Goal: Information Seeking & Learning: Check status

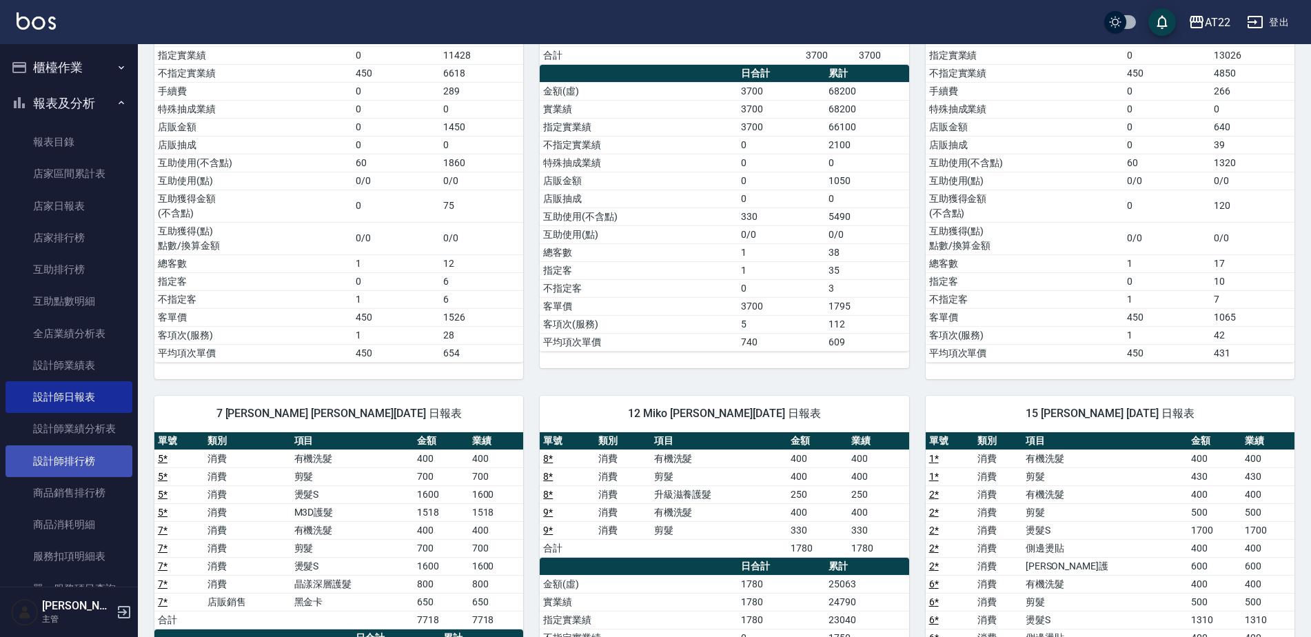
scroll to position [249, 0]
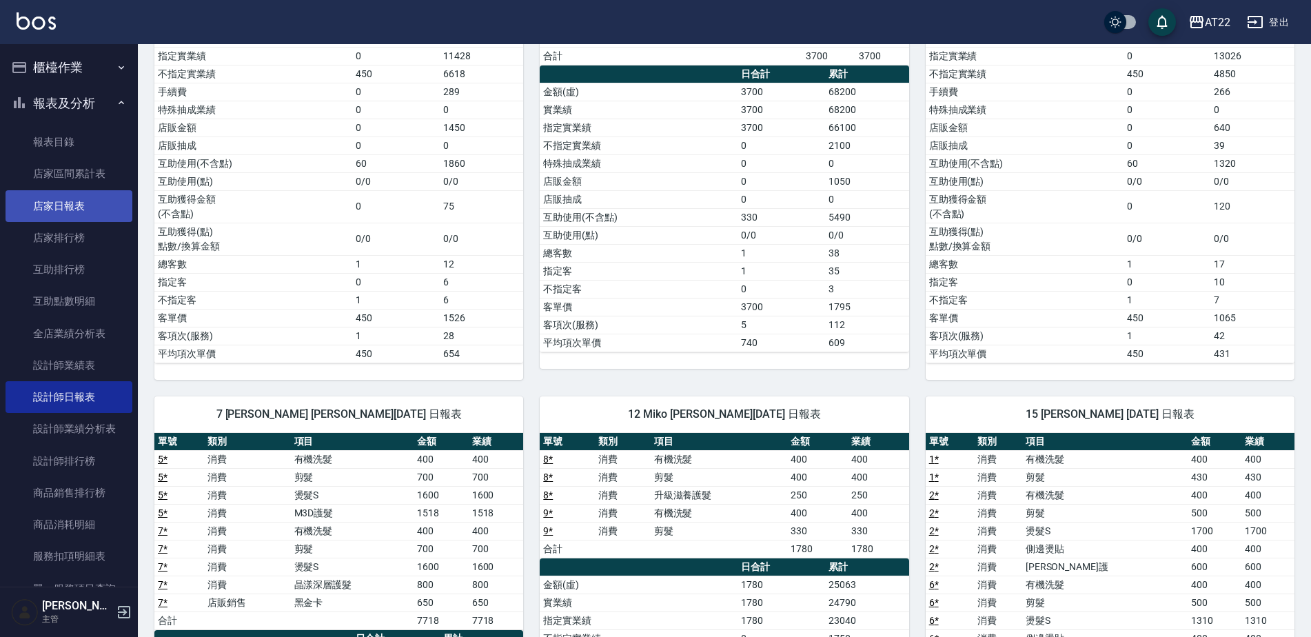
click at [74, 210] on link "店家日報表" at bounding box center [69, 206] width 127 height 32
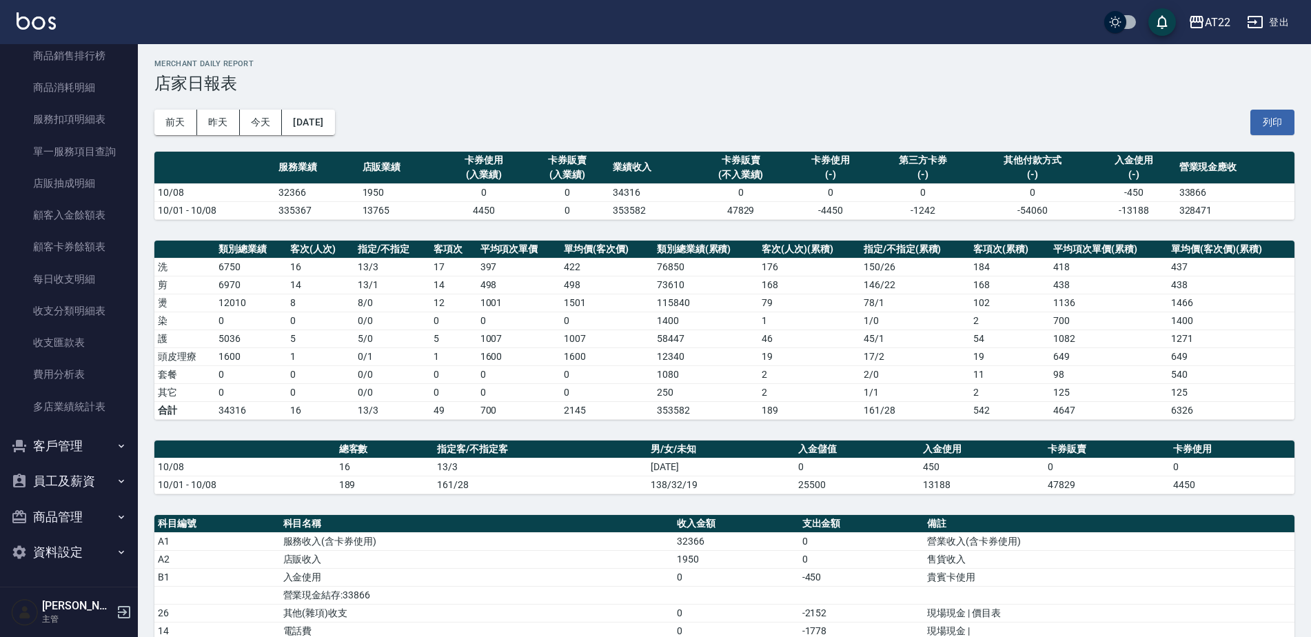
scroll to position [2, 0]
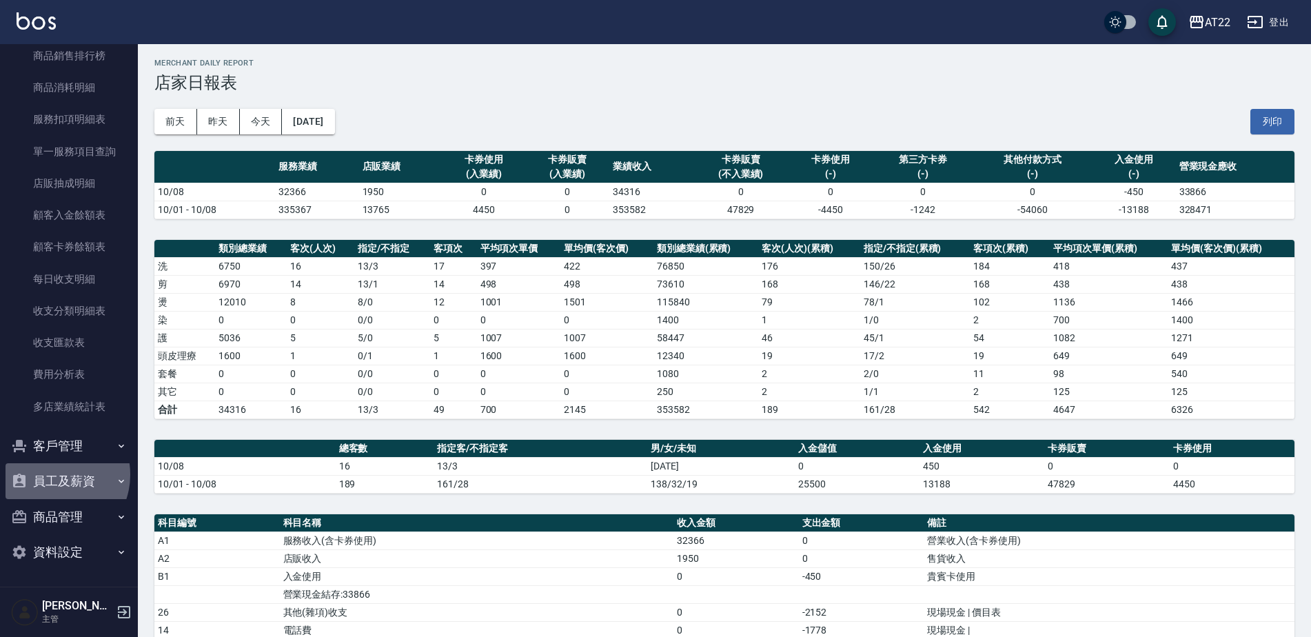
click at [53, 474] on button "員工及薪資" at bounding box center [69, 481] width 127 height 36
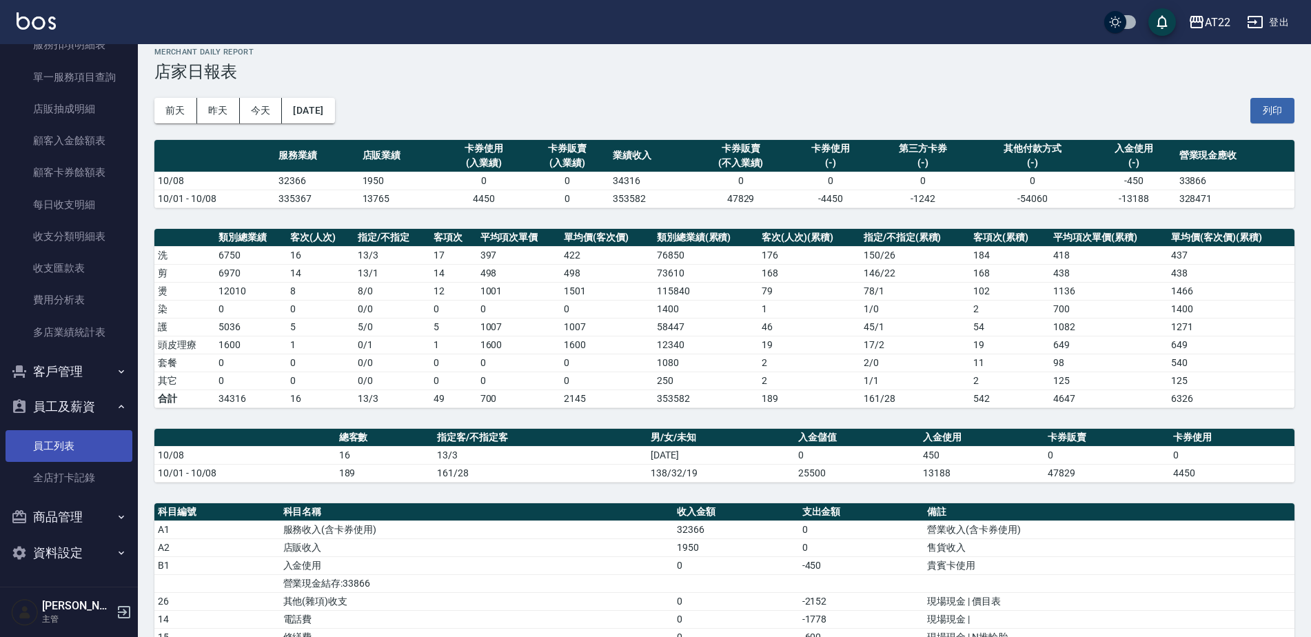
scroll to position [16, 0]
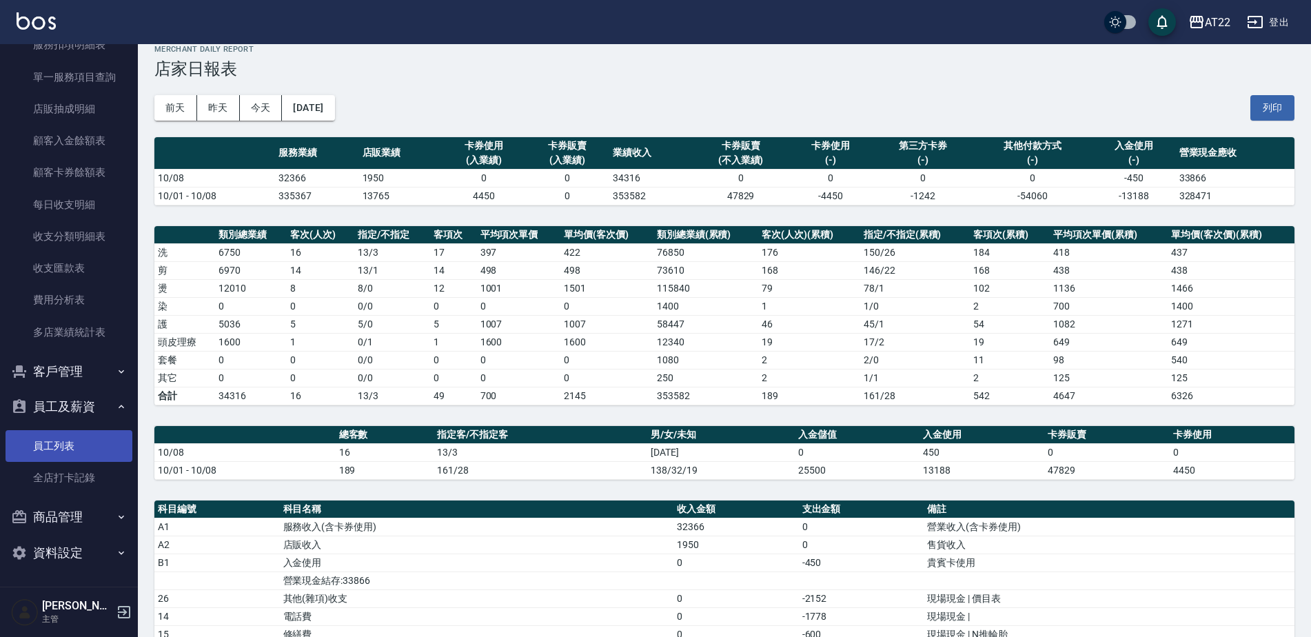
click at [74, 452] on link "員工列表" at bounding box center [69, 446] width 127 height 32
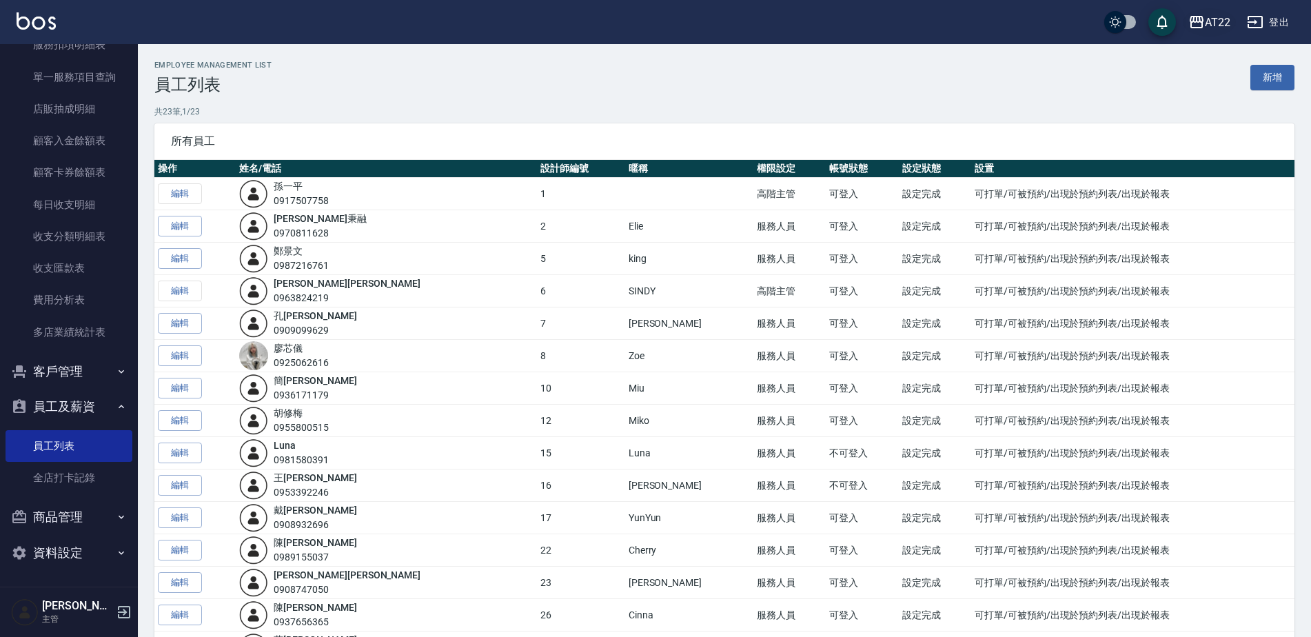
click at [1222, 30] on div "AT22" at bounding box center [1217, 22] width 25 height 17
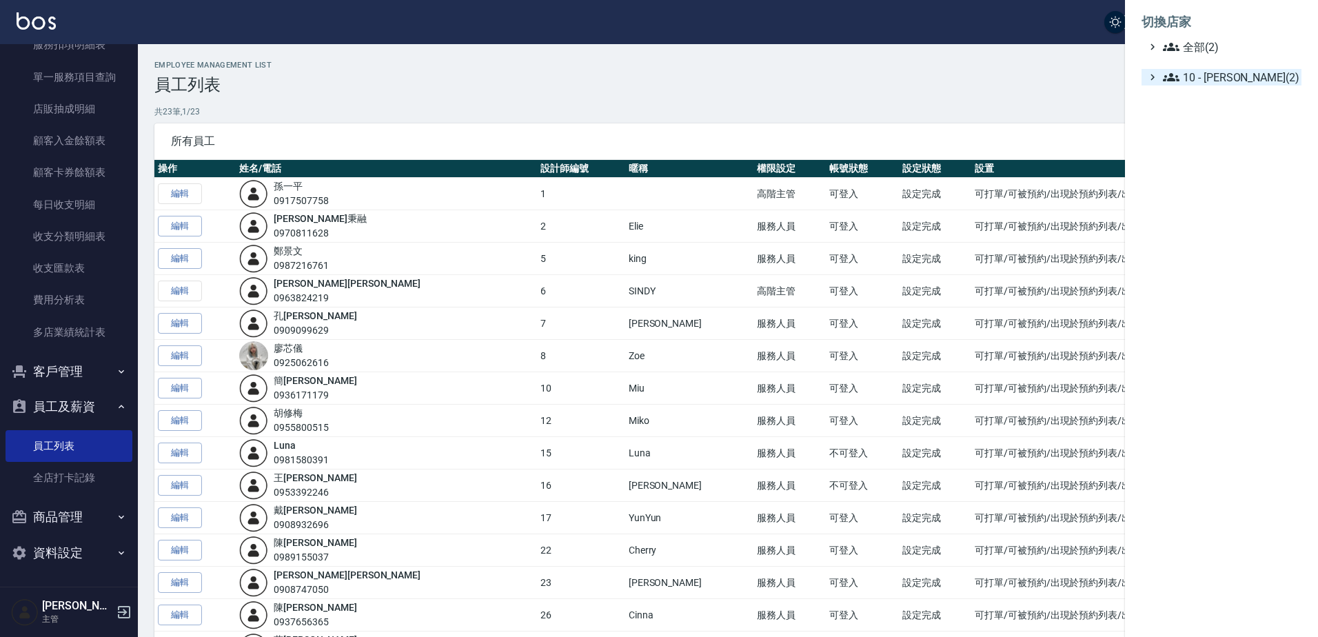
click at [1215, 76] on span "10 - [PERSON_NAME](2)" at bounding box center [1228, 77] width 133 height 17
click at [1208, 117] on span "PS3" at bounding box center [1231, 115] width 128 height 17
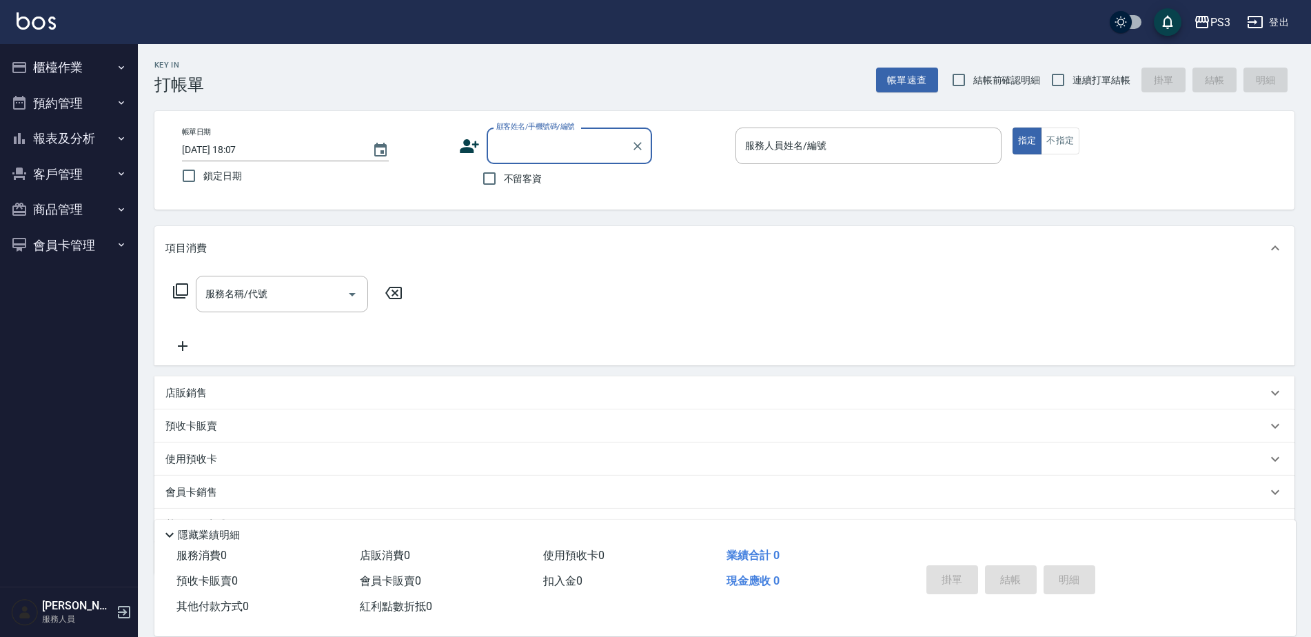
click at [85, 145] on button "報表及分析" at bounding box center [69, 139] width 127 height 36
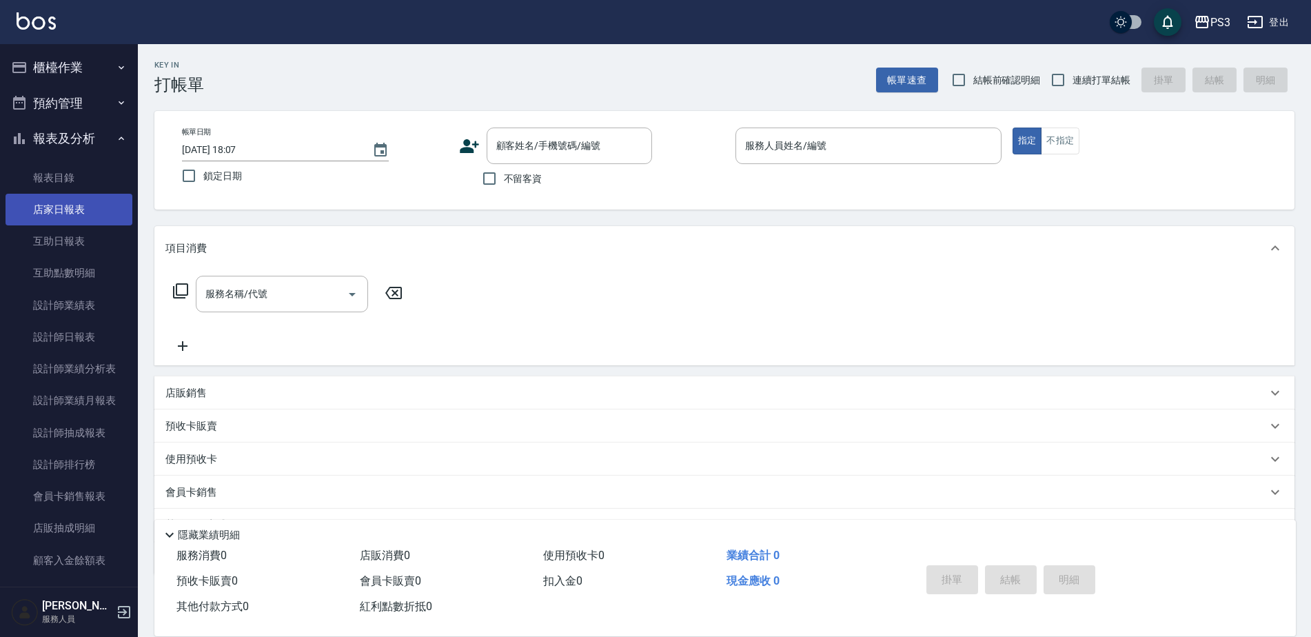
click at [84, 214] on link "店家日報表" at bounding box center [69, 210] width 127 height 32
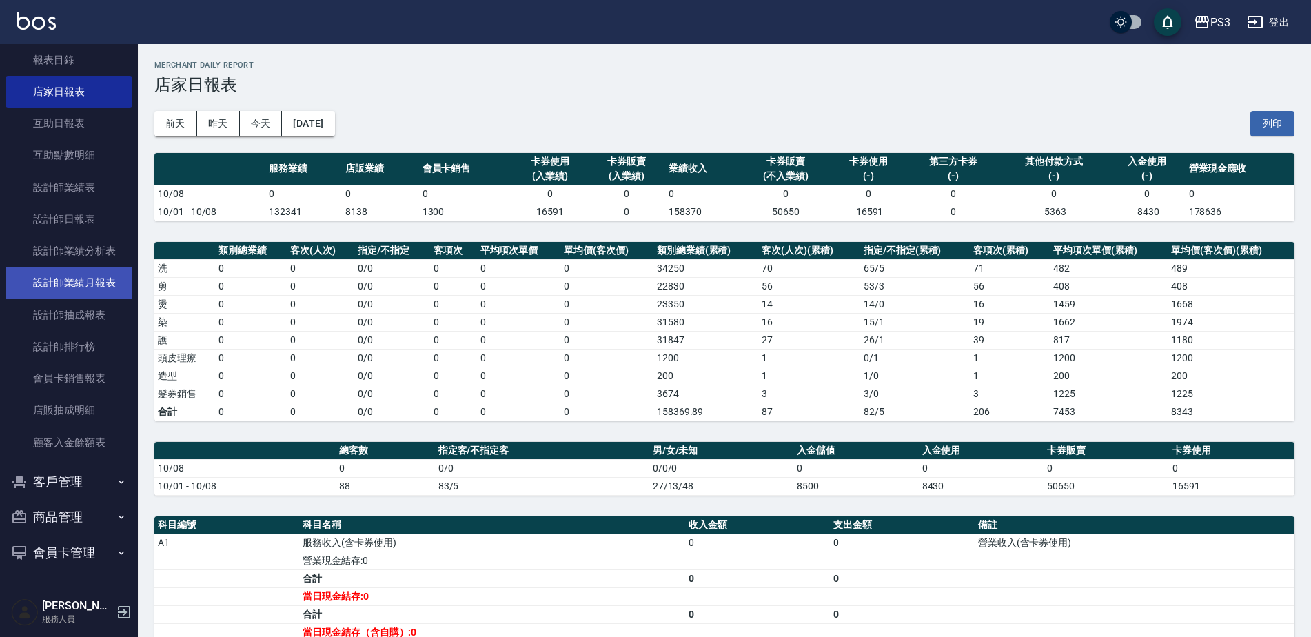
scroll to position [1, 0]
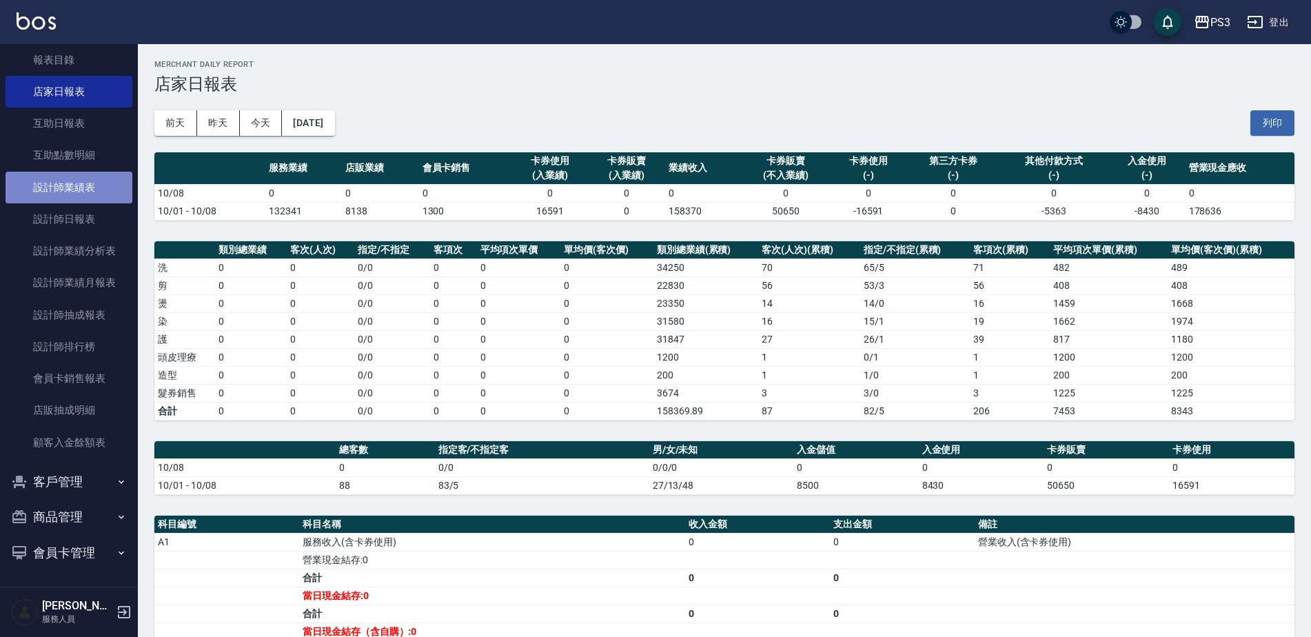
click at [90, 193] on link "設計師業績表" at bounding box center [69, 188] width 127 height 32
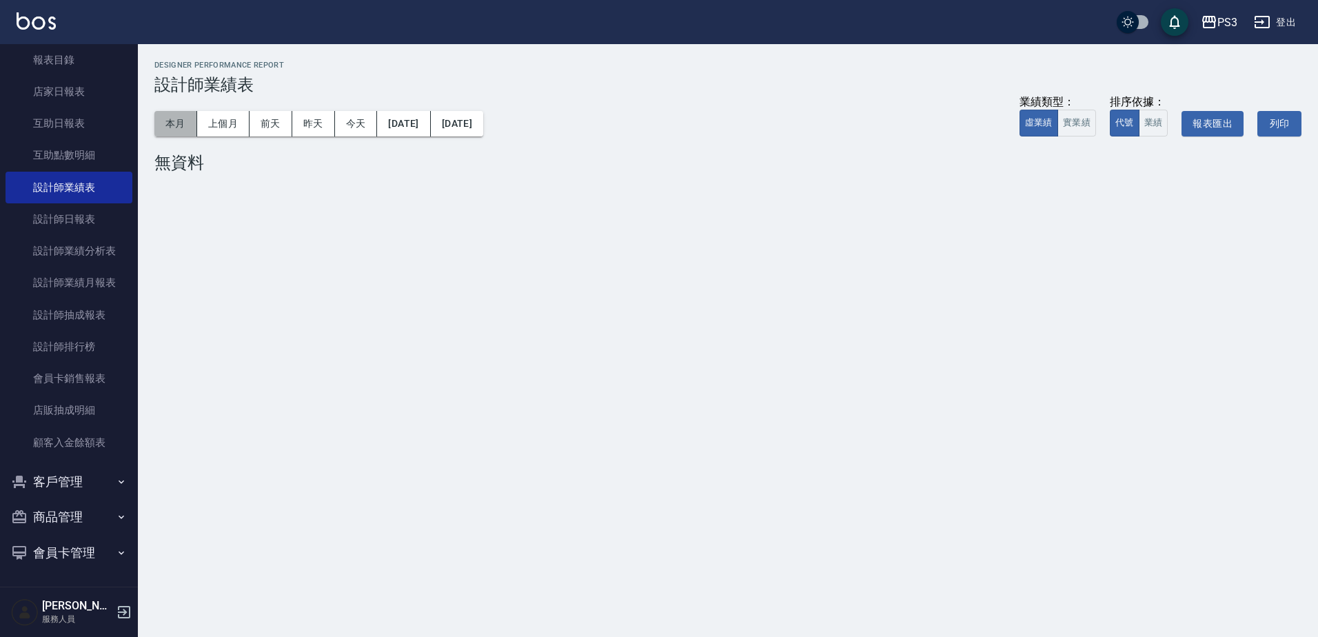
click at [188, 125] on button "本月" at bounding box center [175, 123] width 43 height 25
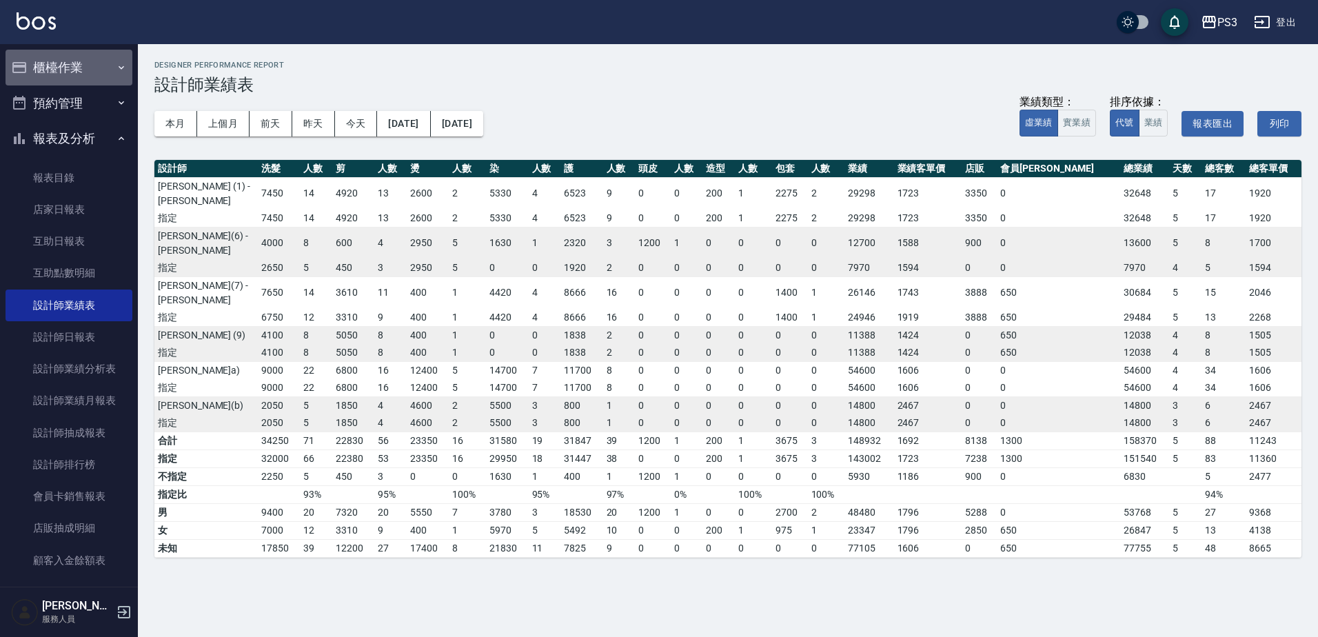
click at [81, 74] on button "櫃檯作業" at bounding box center [69, 68] width 127 height 36
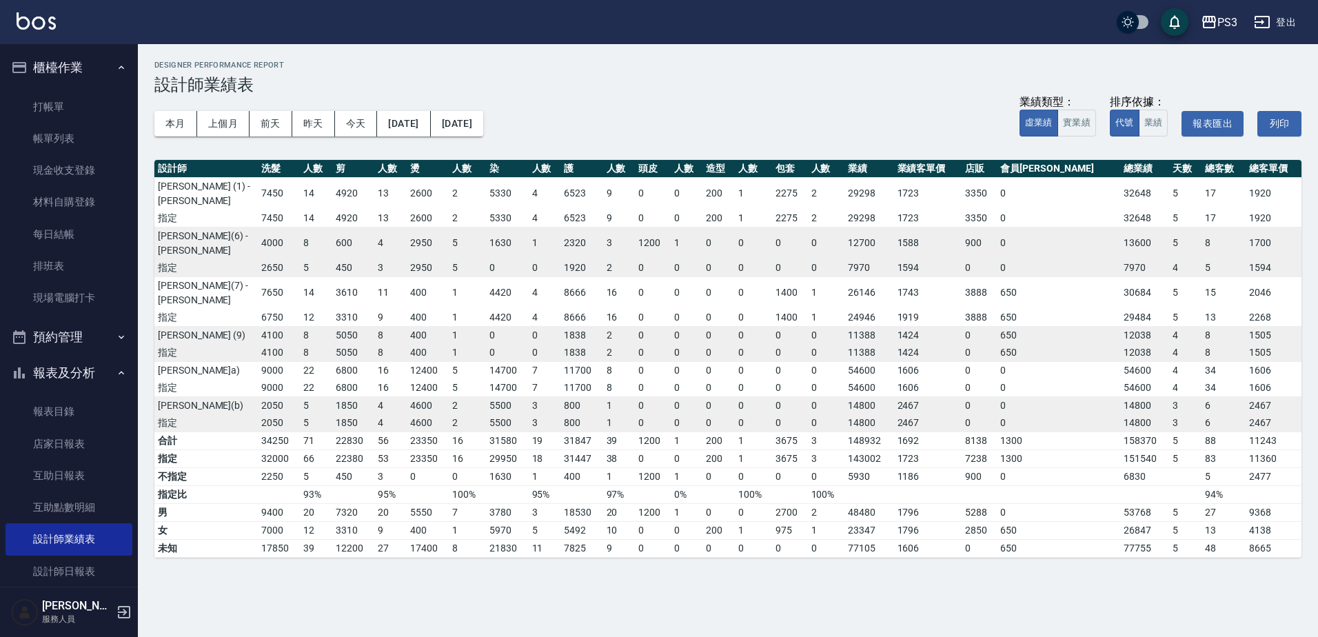
click at [116, 334] on icon "button" at bounding box center [121, 336] width 11 height 11
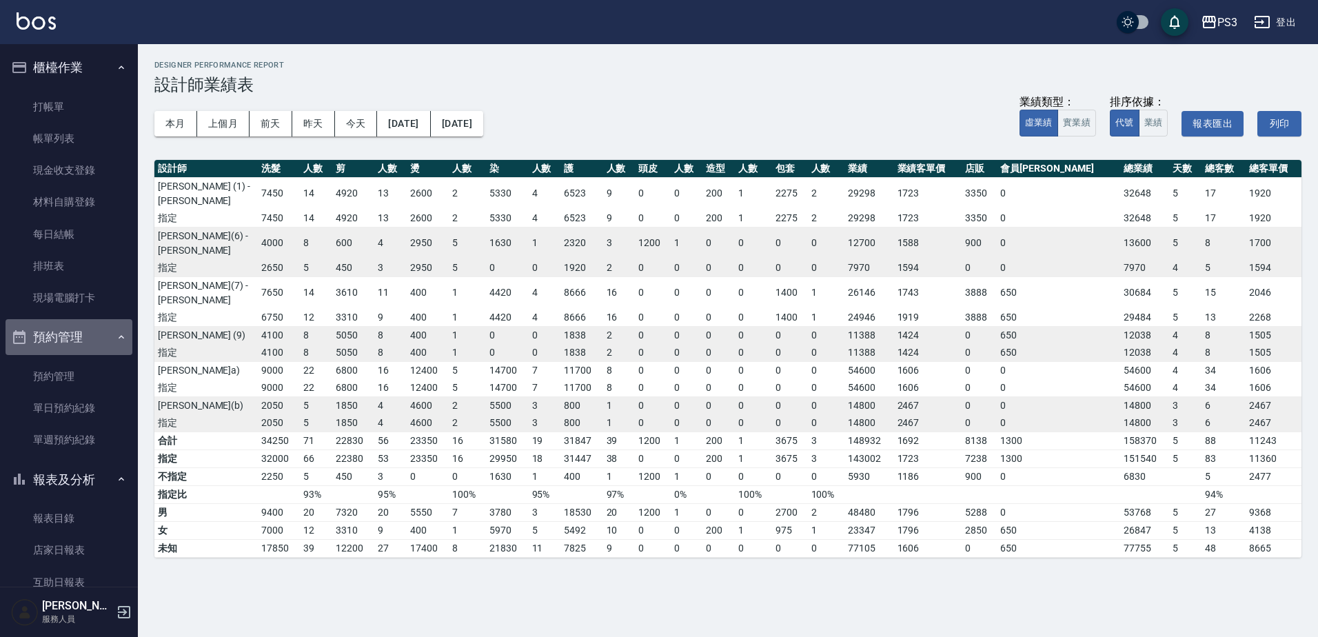
click at [116, 334] on icon "button" at bounding box center [121, 336] width 11 height 11
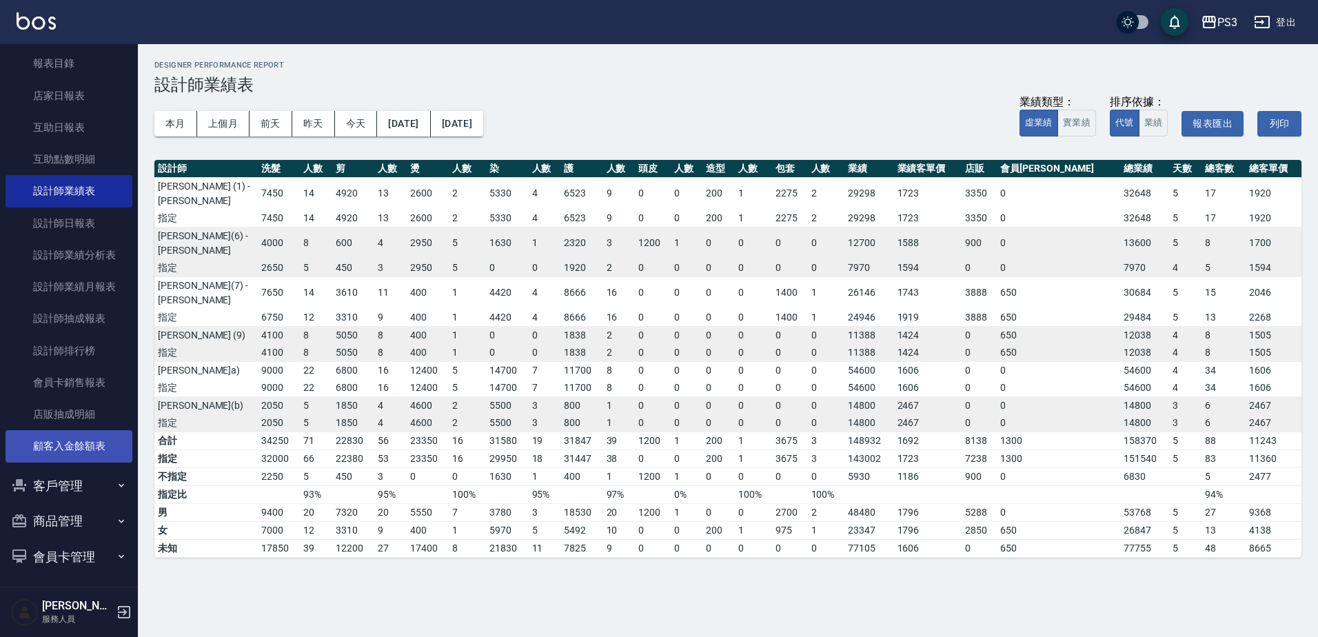
scroll to position [352, 0]
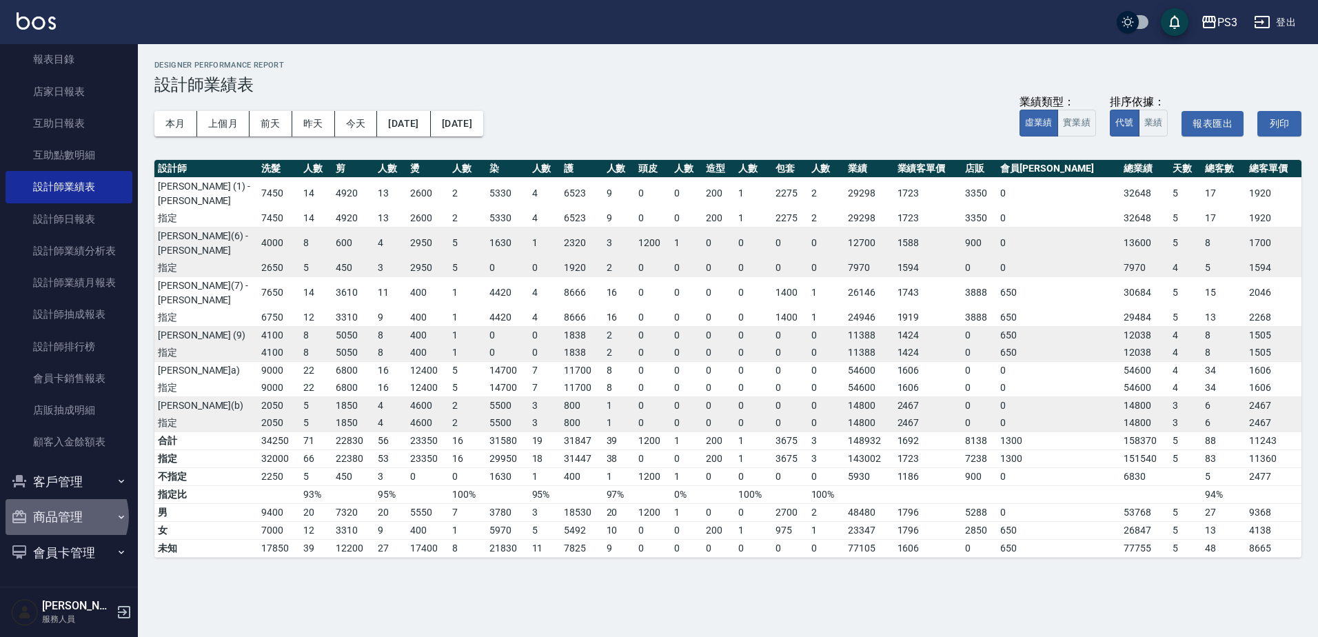
click at [63, 516] on button "商品管理" at bounding box center [69, 517] width 127 height 36
click at [66, 477] on button "客戶管理" at bounding box center [69, 482] width 127 height 36
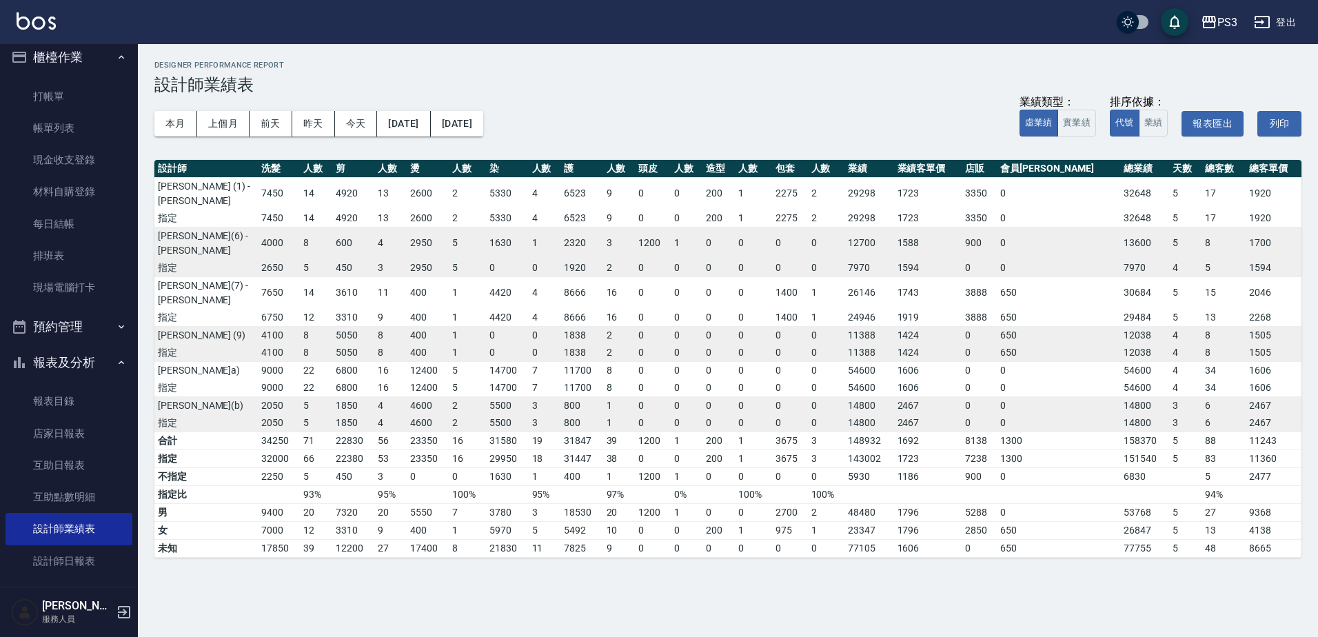
scroll to position [8, 0]
click at [63, 329] on button "預約管理" at bounding box center [69, 329] width 127 height 36
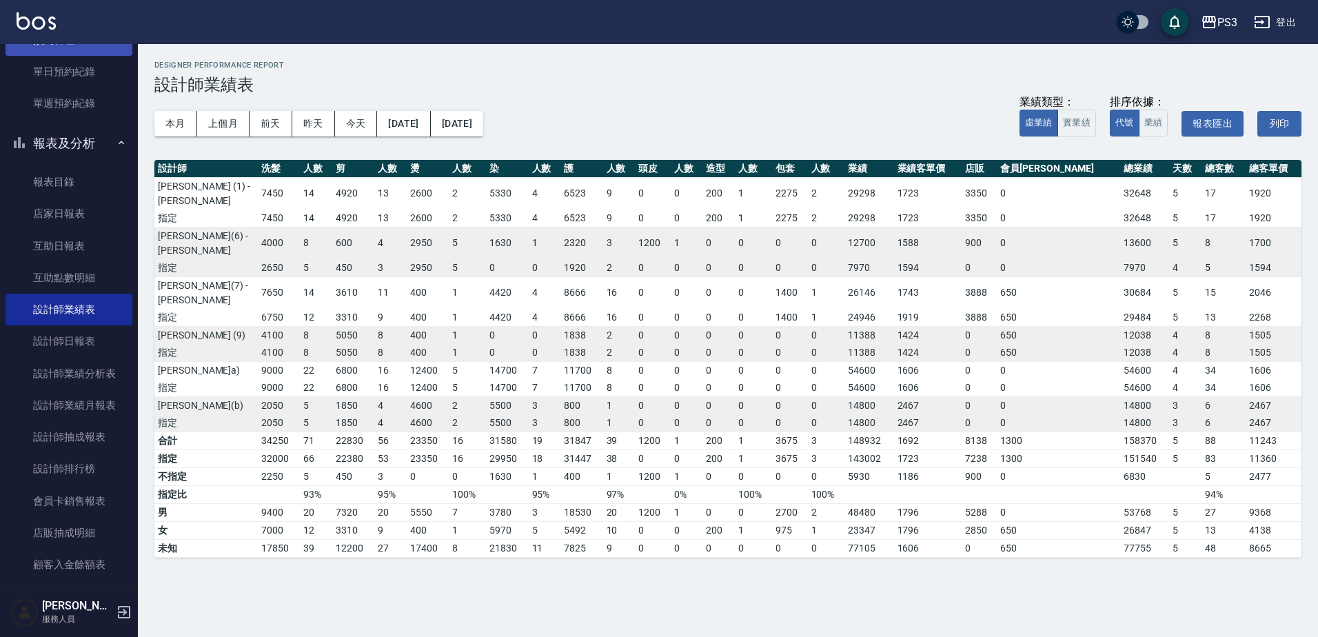
scroll to position [338, 0]
click at [1270, 28] on icon "button" at bounding box center [1261, 22] width 17 height 17
